Goal: Navigation & Orientation: Find specific page/section

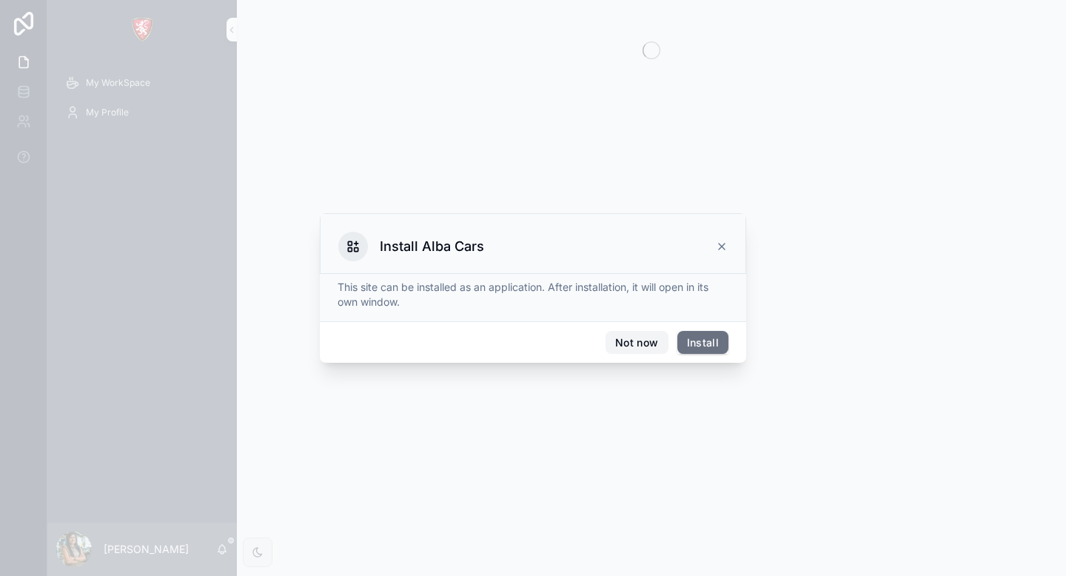
click at [650, 346] on button "Not now" at bounding box center [636, 343] width 62 height 24
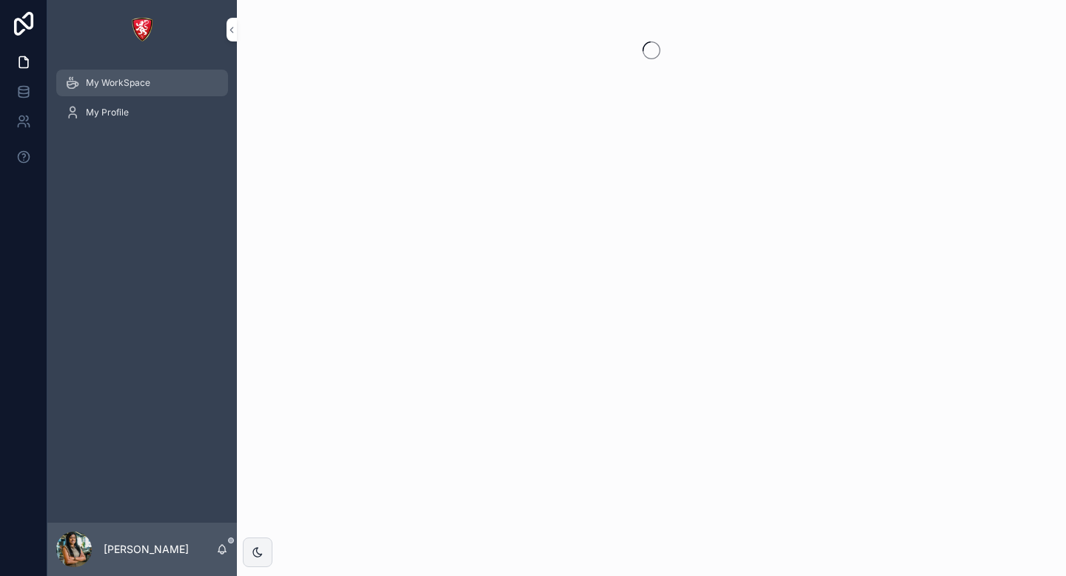
click at [121, 88] on span "My WorkSpace" at bounding box center [118, 83] width 64 height 12
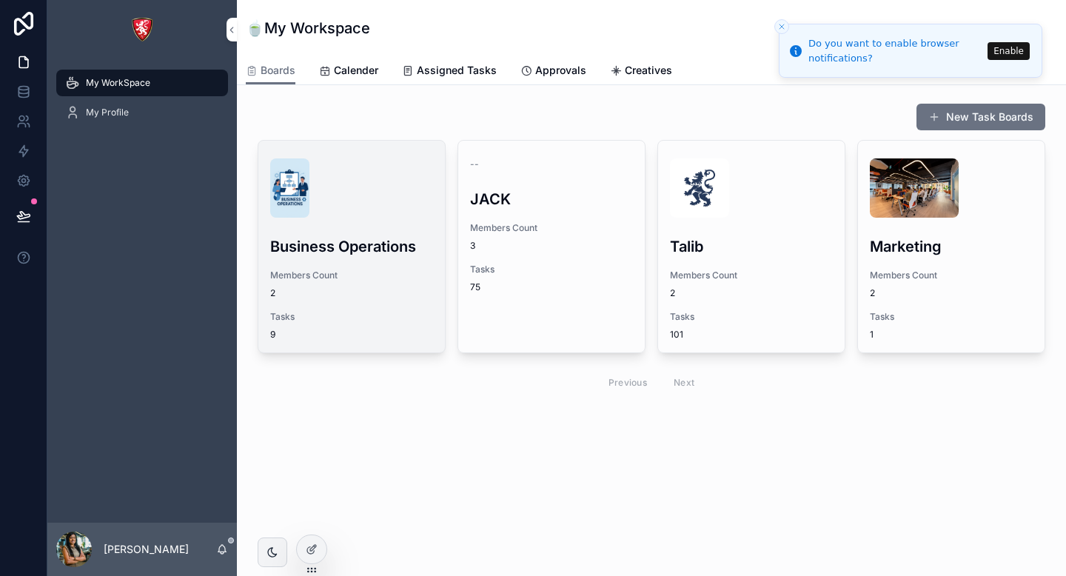
click at [331, 312] on span "Tasks" at bounding box center [351, 317] width 163 height 12
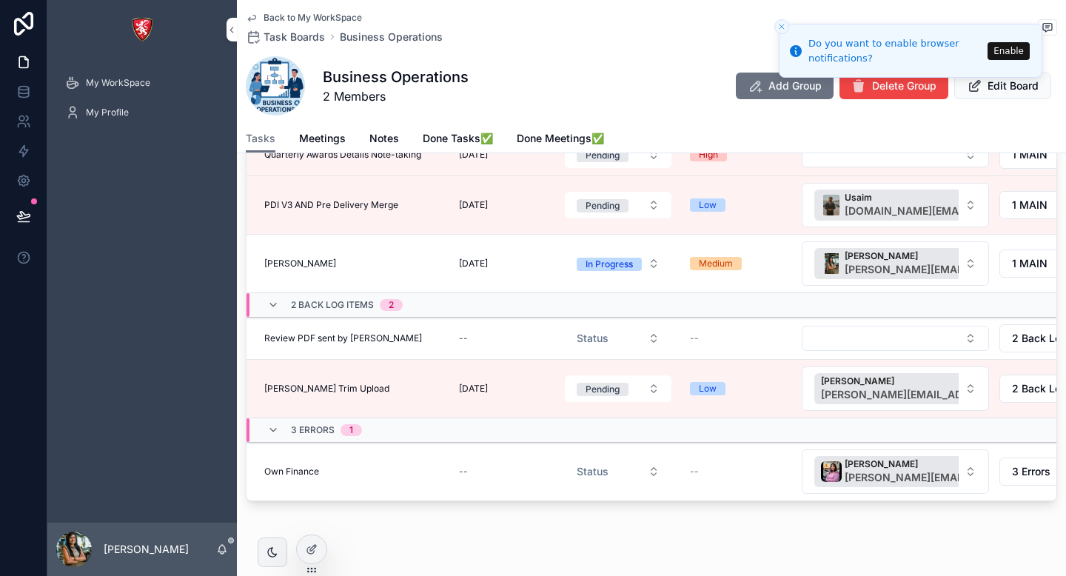
scroll to position [265, 0]
